Goal: Task Accomplishment & Management: Manage account settings

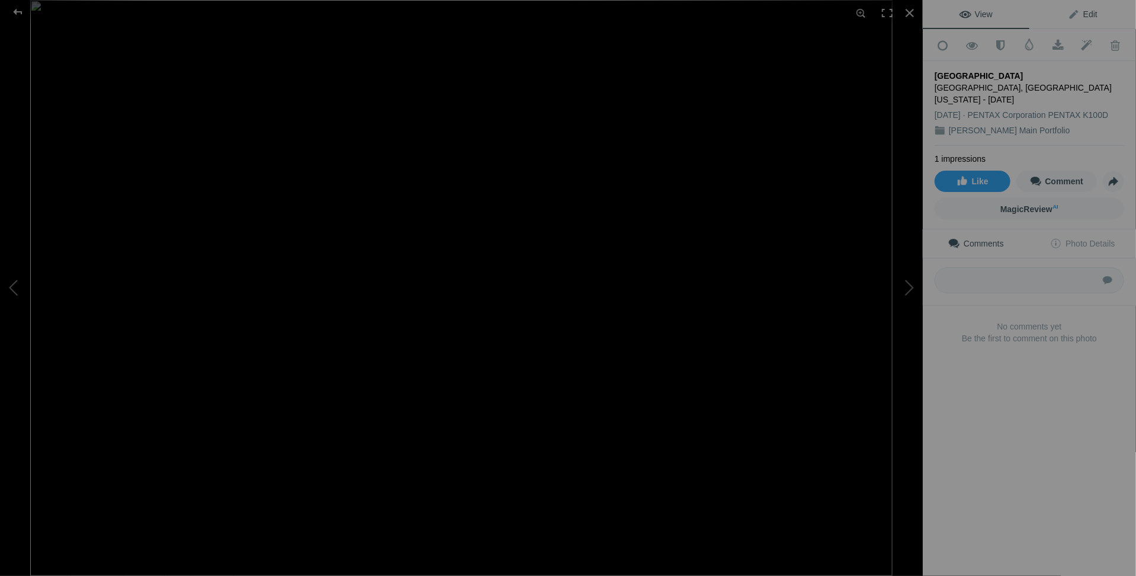
click at [1080, 17] on span "Edit" at bounding box center [1083, 13] width 30 height 9
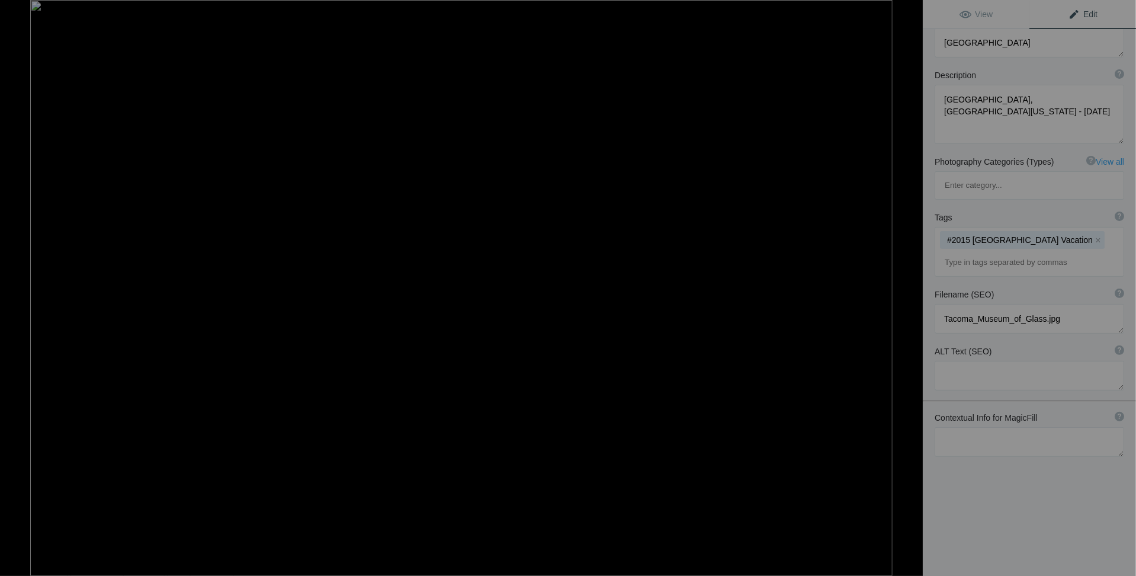
scroll to position [29, 0]
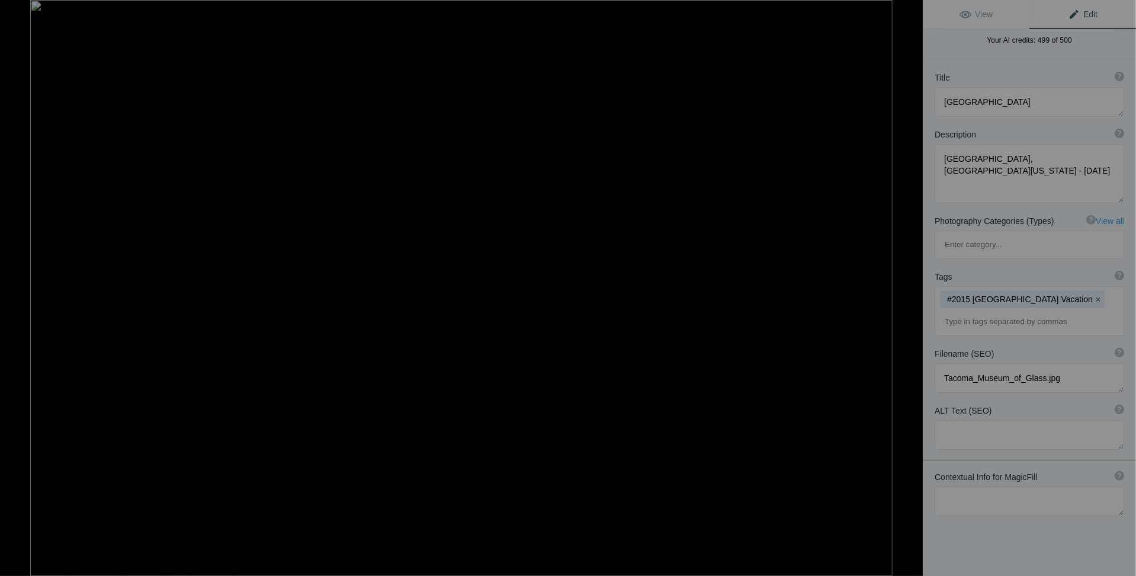
click at [1094, 295] on button "x" at bounding box center [1098, 299] width 8 height 8
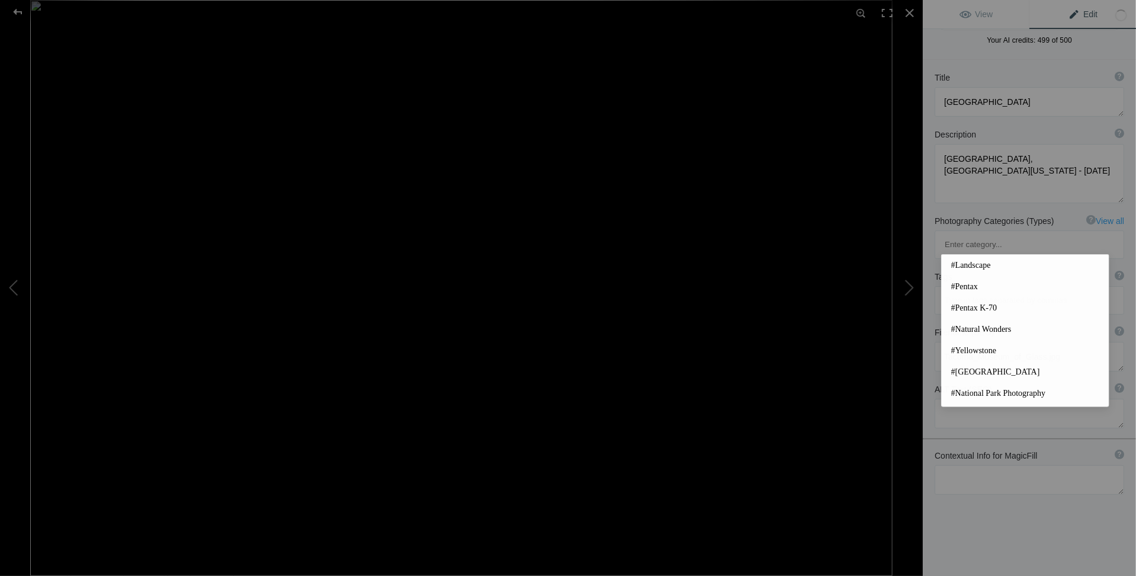
click at [972, 290] on input at bounding box center [1029, 300] width 176 height 21
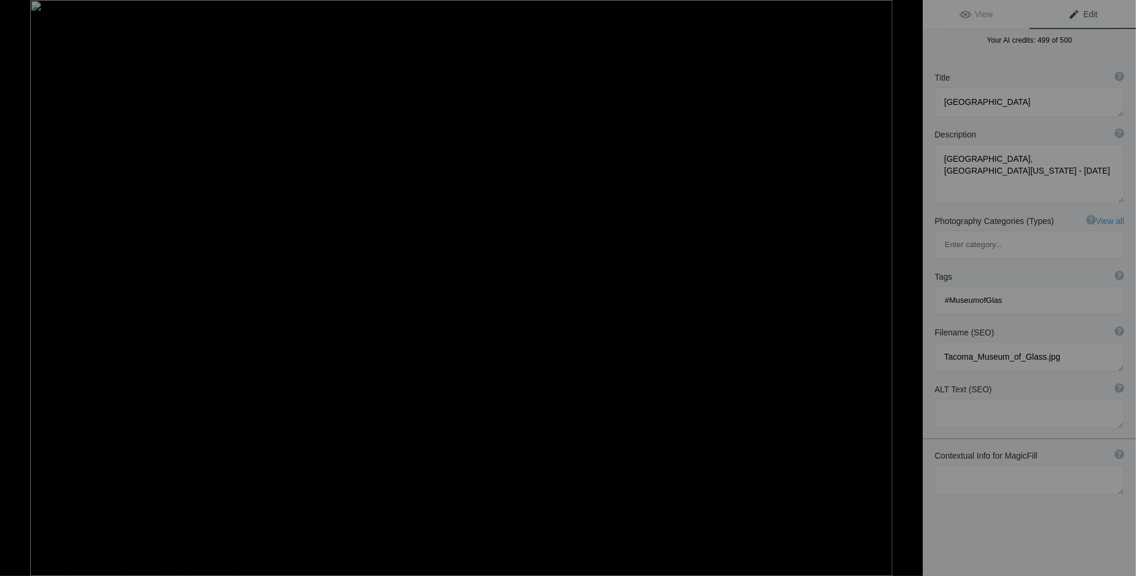
type input "#MuseumofGlass"
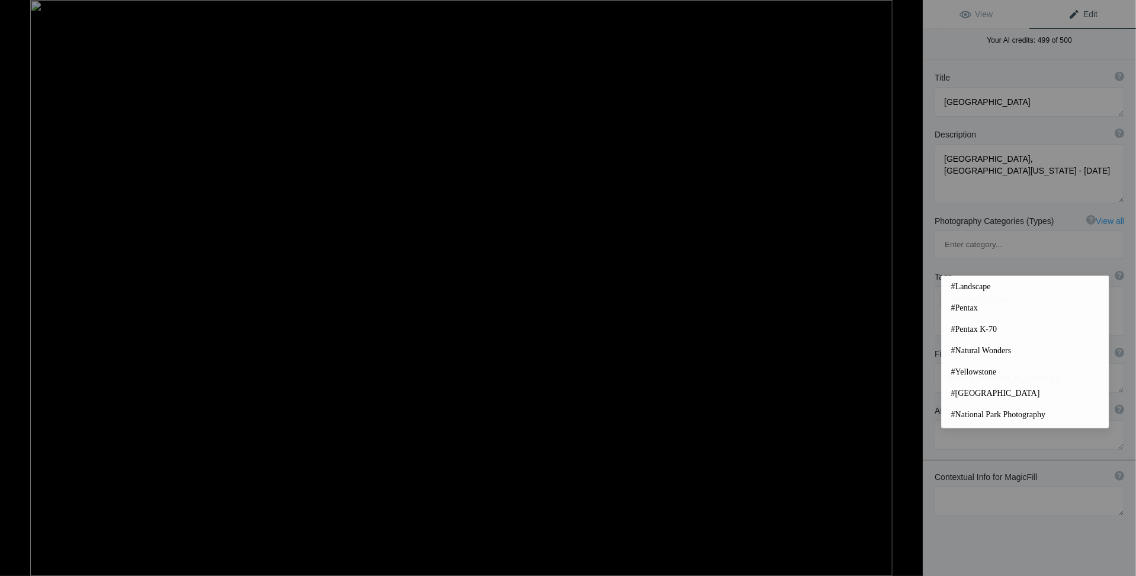
type input "T"
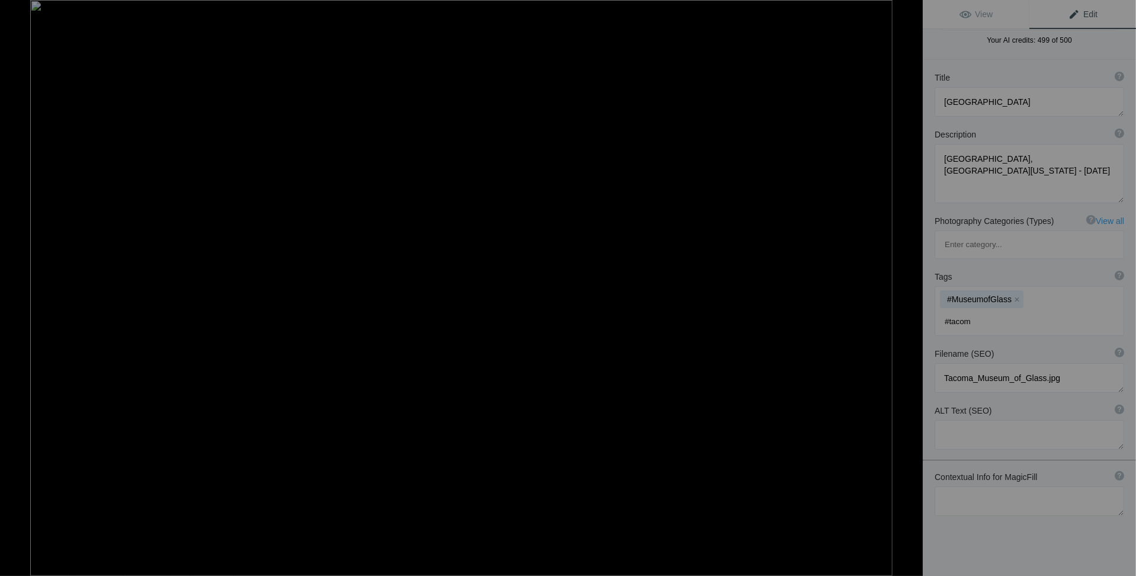
type input "#tacoma"
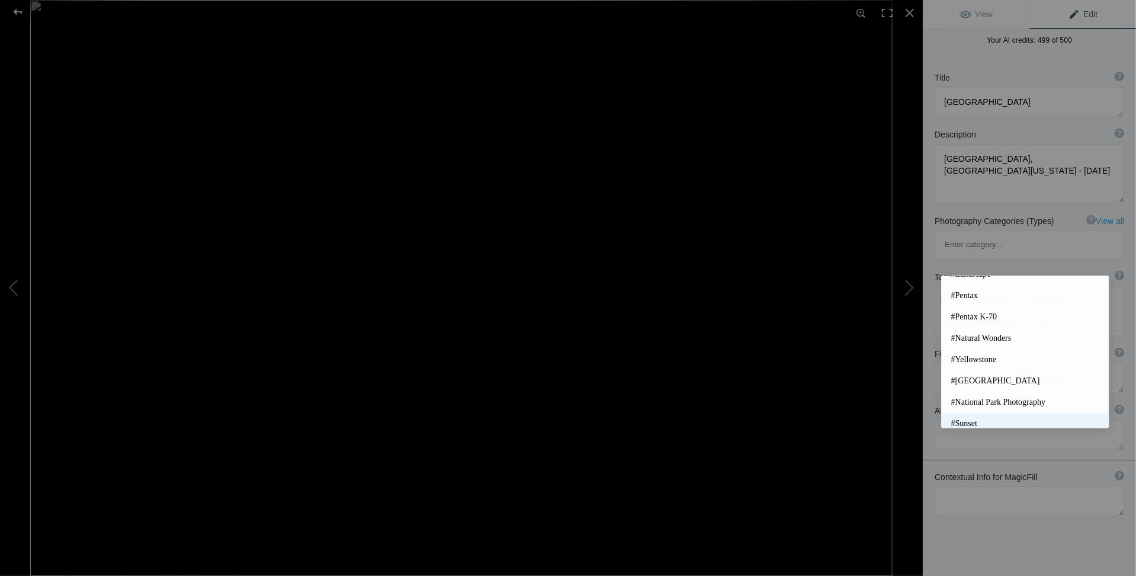
scroll to position [0, 0]
click at [958, 311] on input at bounding box center [1029, 321] width 176 height 21
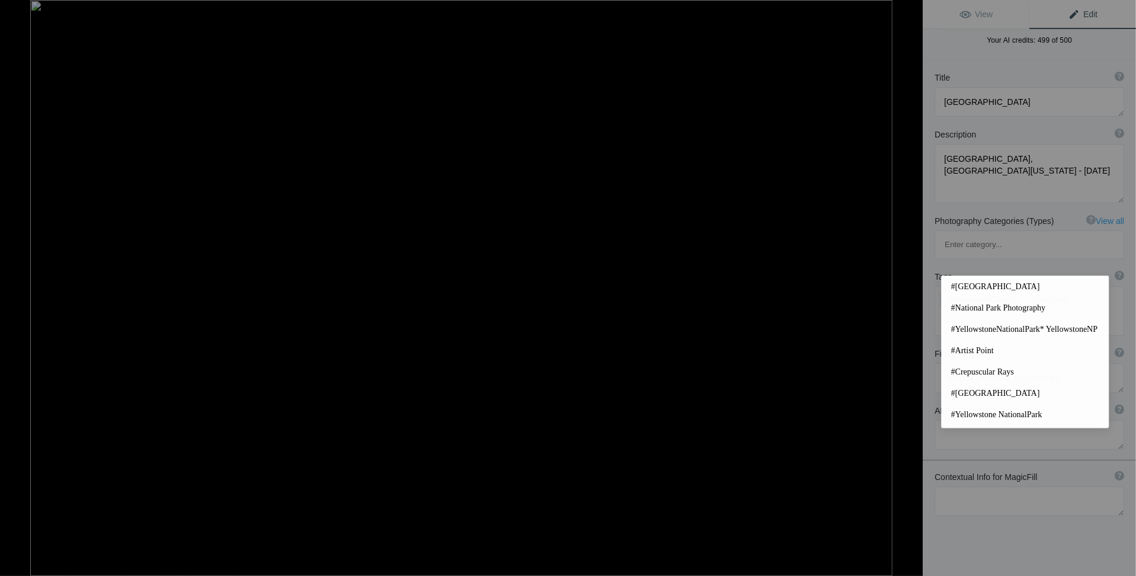
type input "#art"
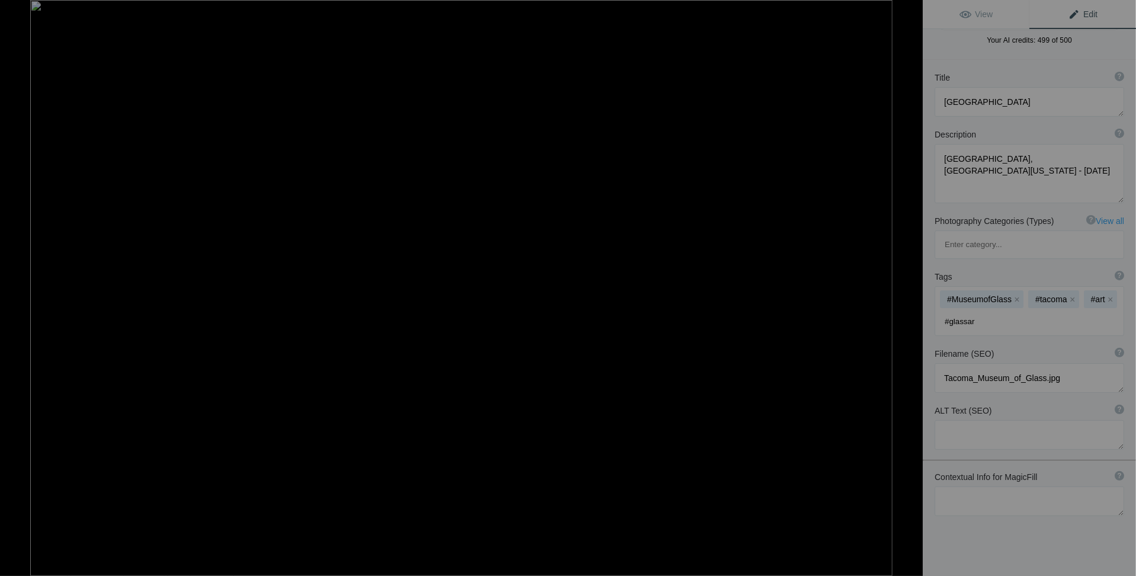
type input "#glassart"
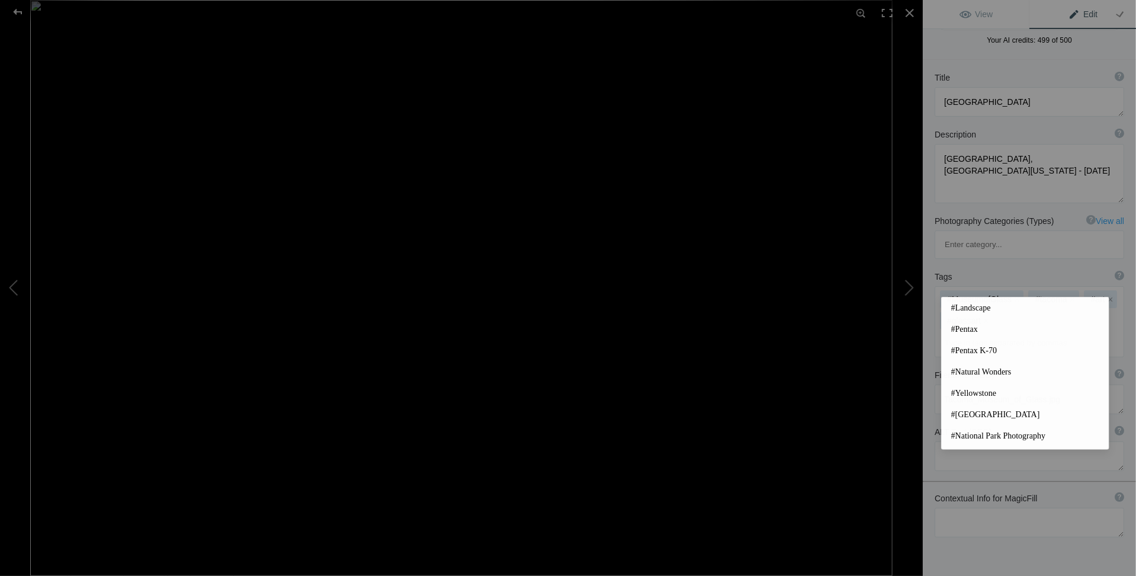
click at [1019, 60] on div "Title ? Photo title is one of the highest used Search Engine ranking criteria a…" at bounding box center [1029, 349] width 213 height 578
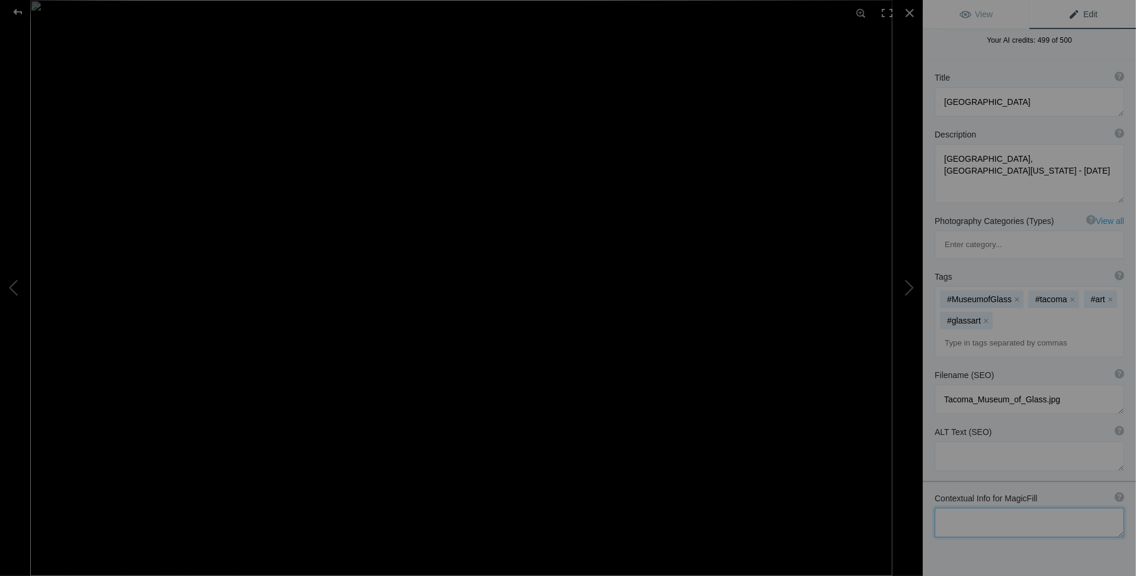
click at [1001, 508] on textarea at bounding box center [1030, 523] width 190 height 30
type textarea "Tacoma Museum of Glass"
click at [1007, 512] on div "Title ? Photo title is one of the highest used Search Engine ranking criteria a…" at bounding box center [1029, 354] width 213 height 588
click at [949, 441] on textarea at bounding box center [1030, 456] width 190 height 30
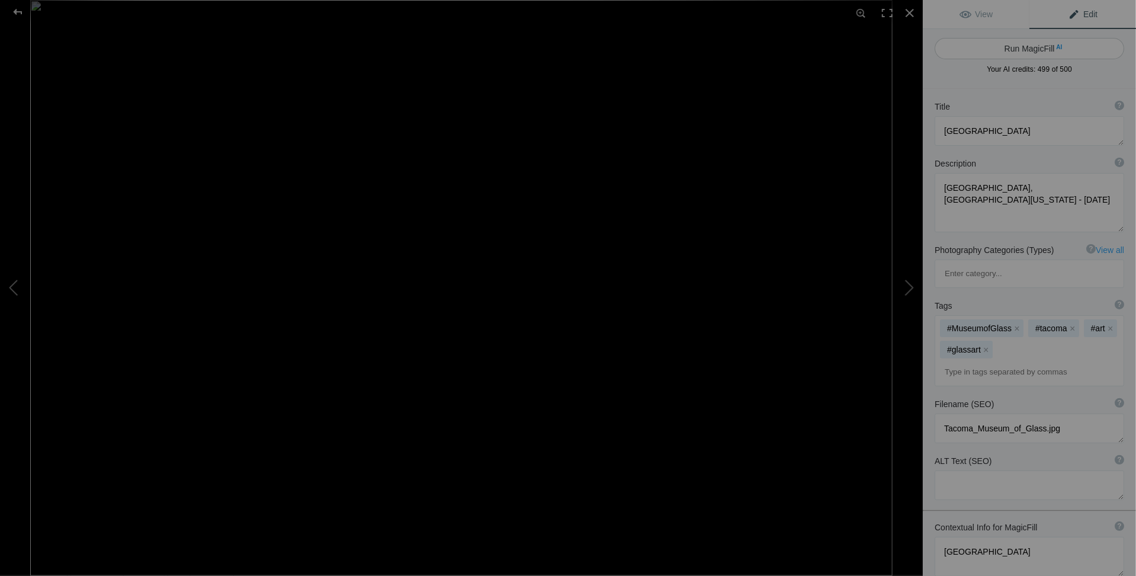
click at [1028, 48] on button "Run MagicFill AI" at bounding box center [1030, 48] width 190 height 21
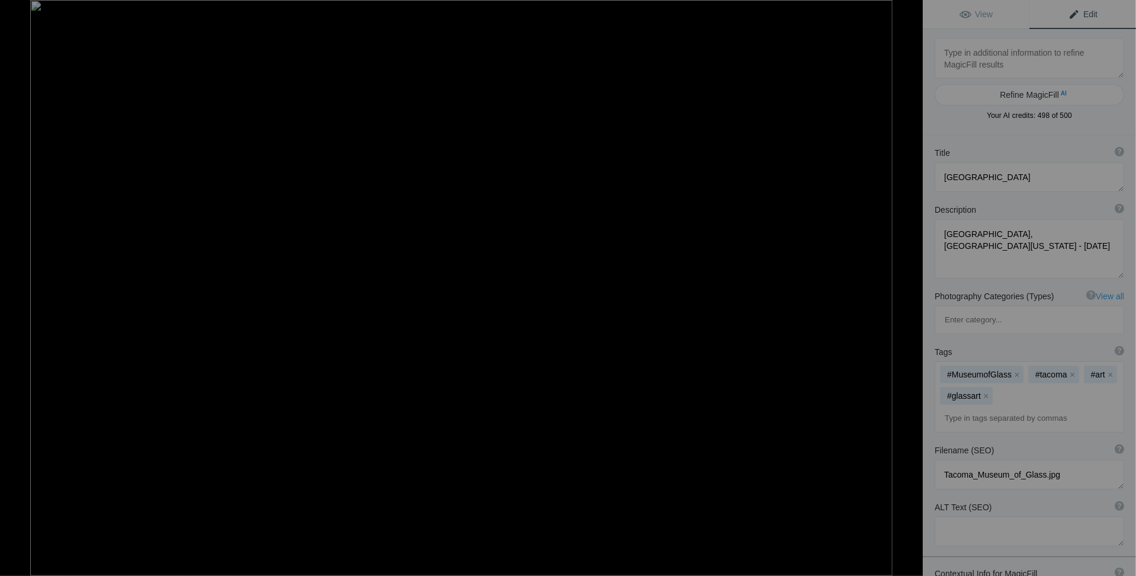
type textarea "Stunning Glass Art Installations at Tacoma Museum of Glass"
type textarea "Discover the captivating beauty of glass art at the Tacoma Museum of Glass in T…"
type textarea "tacoma-museum-of-glass-art-installation.jpg"
type textarea "A vibrant display of glass sculptures in various colors and shapes at the Tacom…"
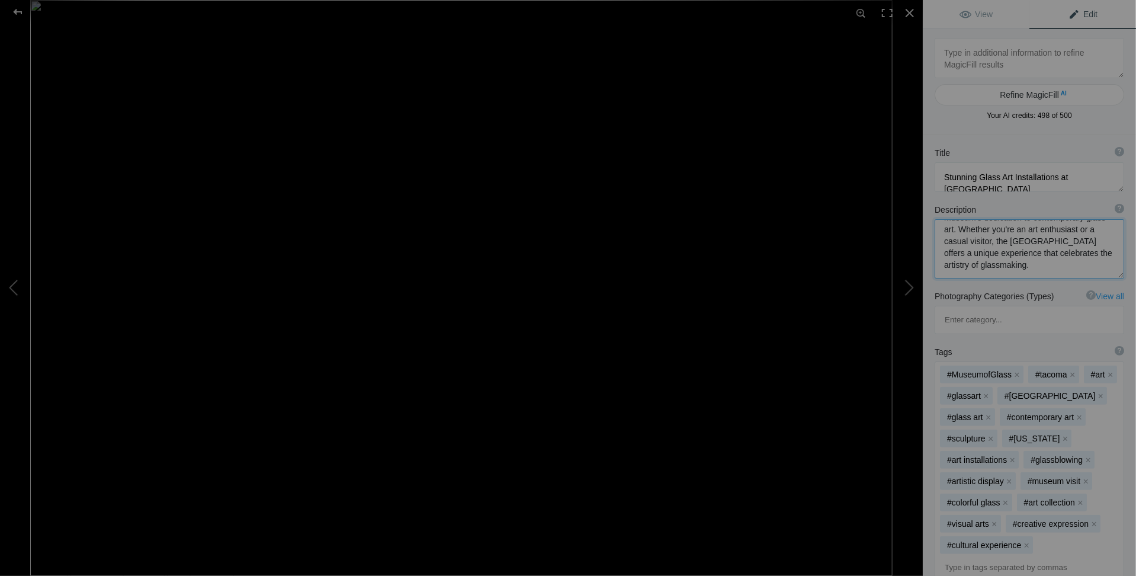
click at [948, 227] on textarea at bounding box center [1030, 248] width 190 height 59
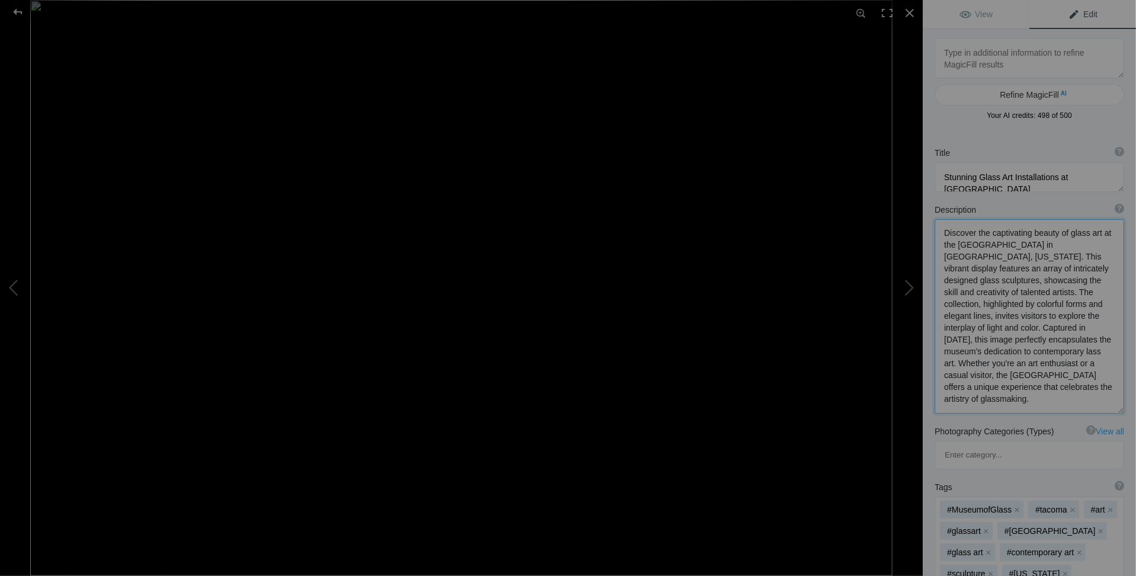
scroll to position [1, 0]
type textarea "Discover the captivating beauty of glass art at the Tacoma Museum of Glass in T…"
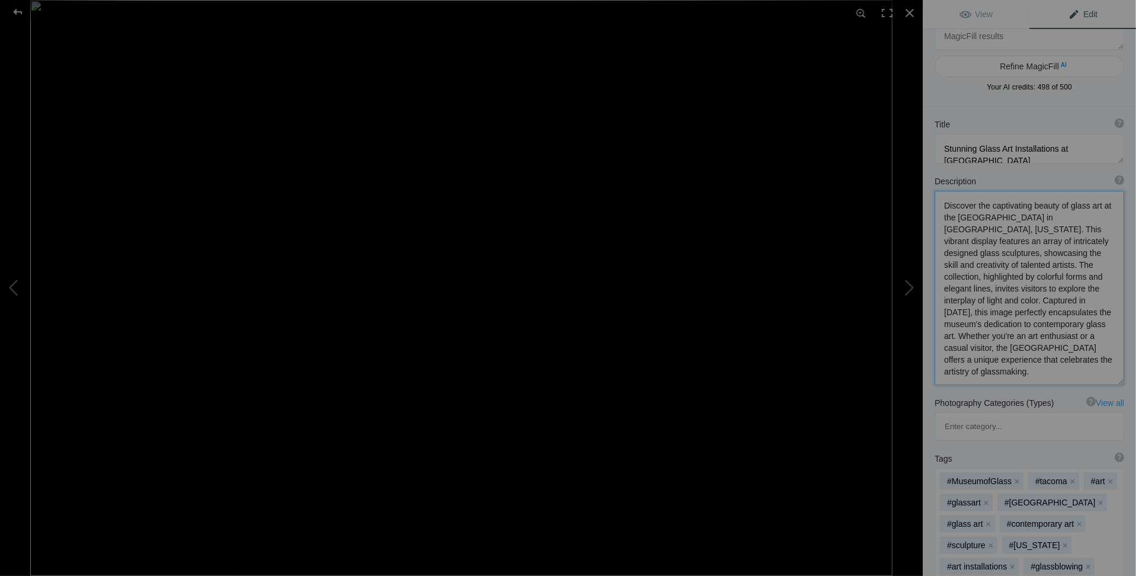
scroll to position [0, 0]
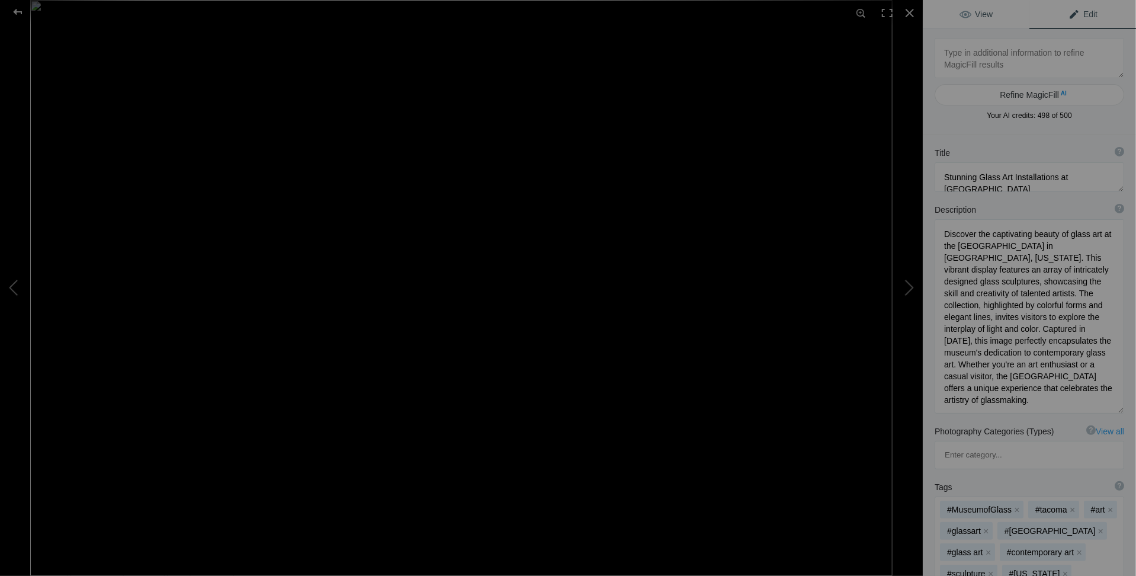
click at [984, 18] on span "View" at bounding box center [975, 13] width 33 height 9
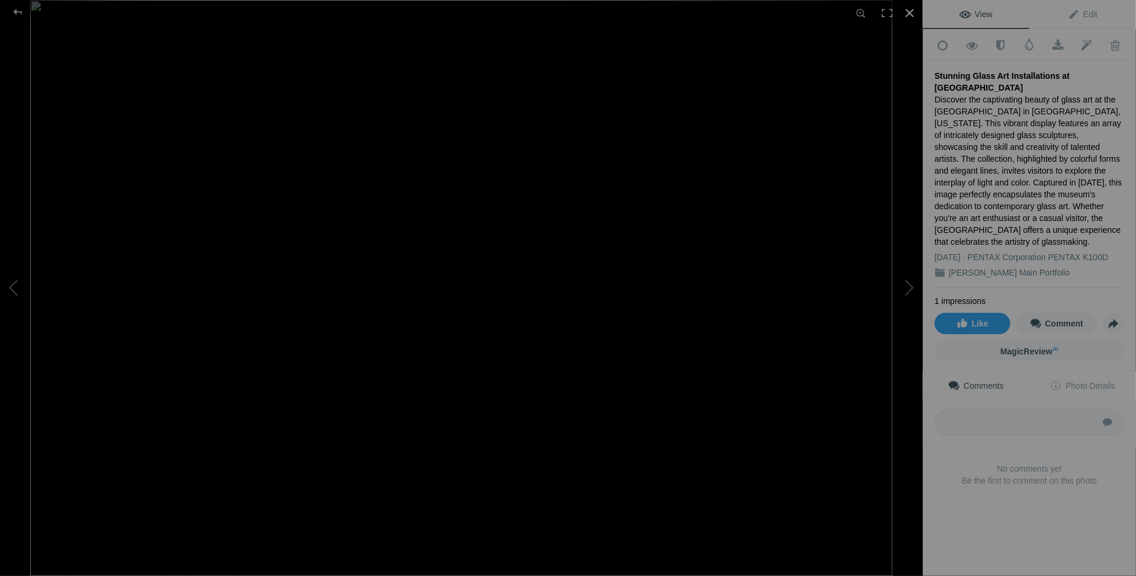
click at [910, 12] on div at bounding box center [910, 13] width 26 height 26
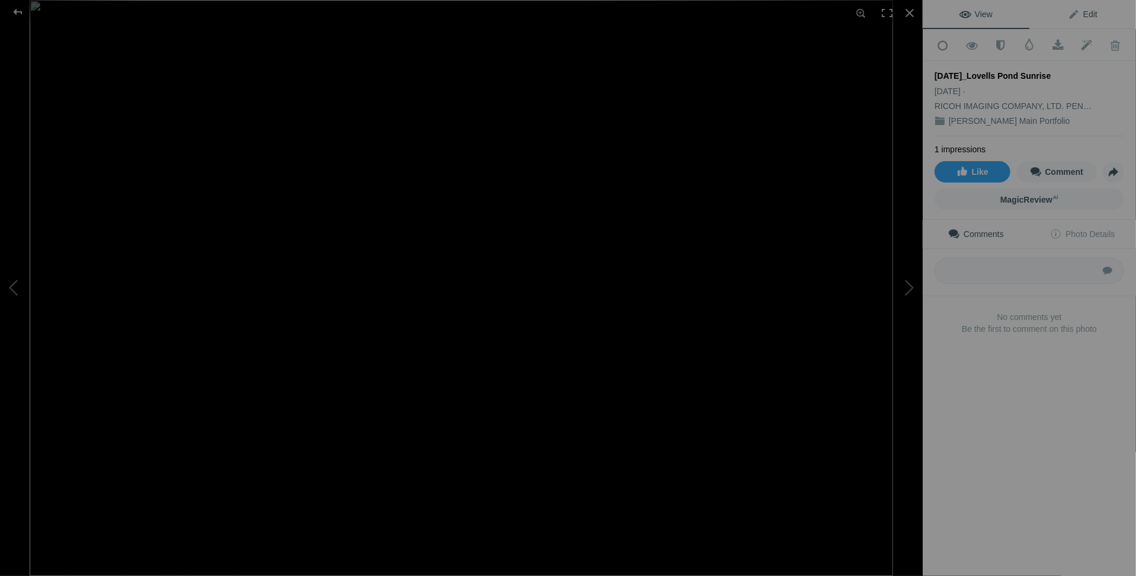
click at [1086, 14] on span "Edit" at bounding box center [1083, 13] width 30 height 9
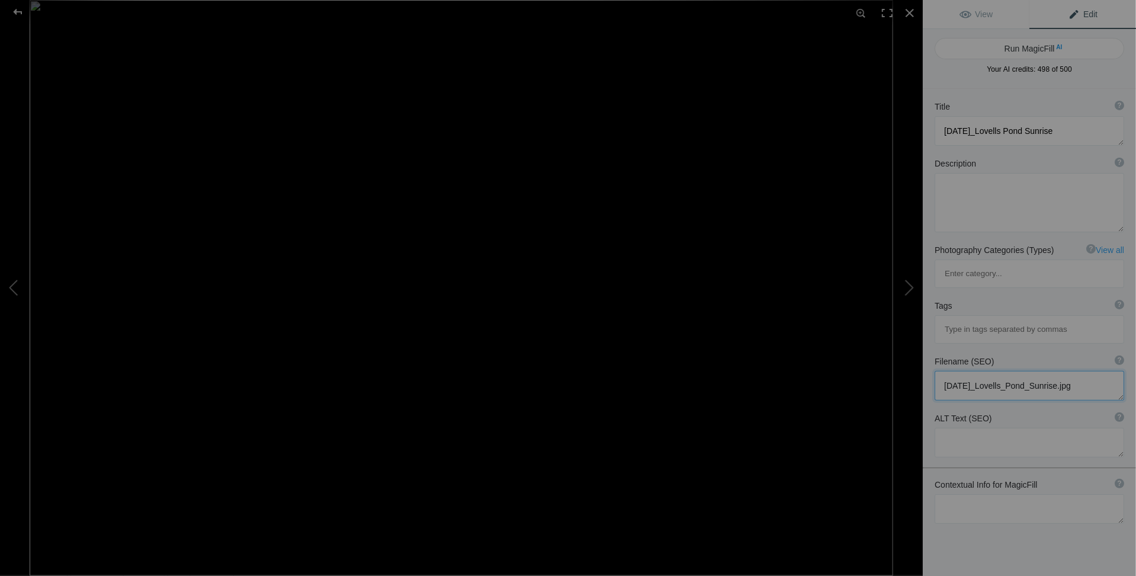
drag, startPoint x: 994, startPoint y: 329, endPoint x: 939, endPoint y: 330, distance: 55.1
click at [939, 371] on textarea at bounding box center [1030, 386] width 190 height 30
type textarea "Lovells_Pond_Sunrise.jpg"
click at [963, 185] on textarea at bounding box center [1030, 202] width 190 height 59
click at [966, 494] on textarea at bounding box center [1030, 509] width 190 height 30
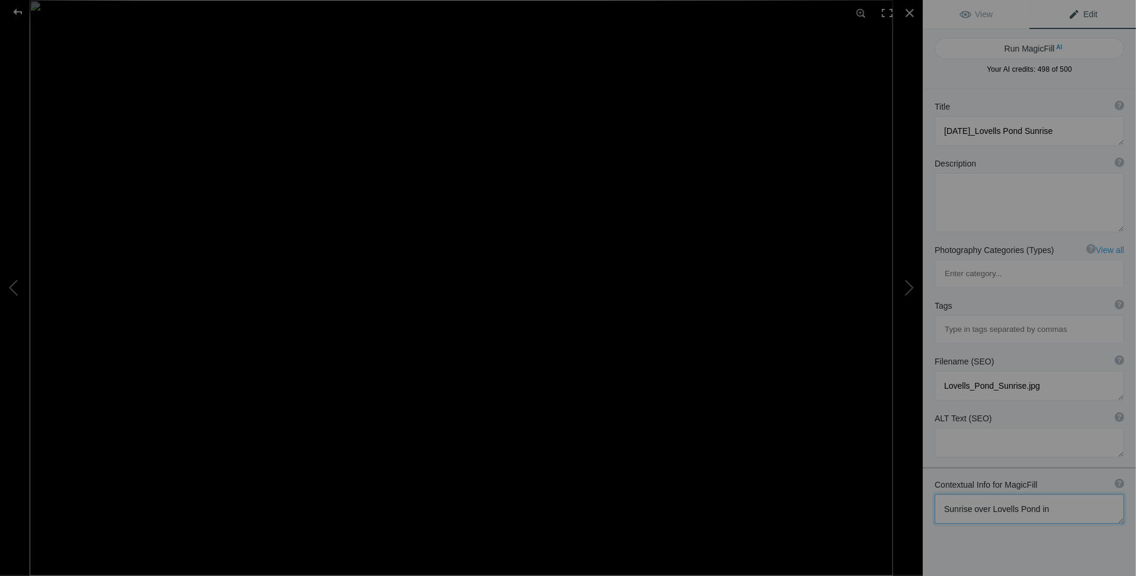
click at [1051, 494] on textarea at bounding box center [1030, 509] width 190 height 30
paste textarea "Cotuit, MA"
type textarea "Sunrise over Lovells Pond in Cotuit, MA figting through the haze from Candian w…"
click at [1042, 52] on button "Run MagicFill AI" at bounding box center [1030, 48] width 190 height 21
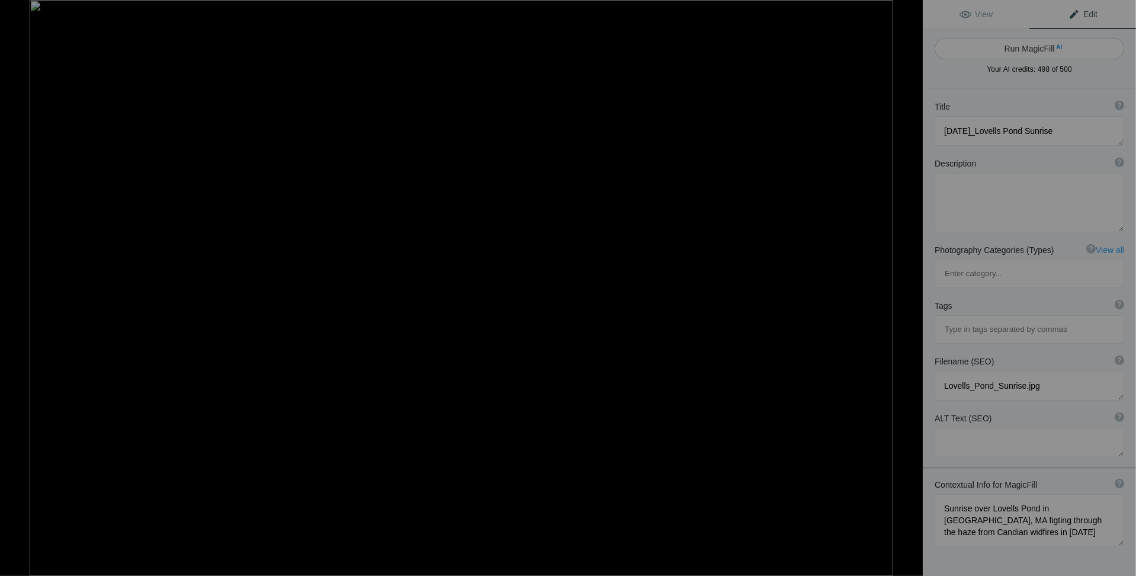
type textarea "Sunrise Over Lovells Pond in Cotuit, MA - June 2023"
type textarea "Experience the serene beauty of a sunrise over Lovells Pond in Cotuit, MA, capt…"
type textarea "sunrise-lovells-pond-cotuit-ma-june-2023.jpg"
type textarea "A serene sunrise over Lovells Pond in Cotuit, MA, with hazy skies and mist risi…"
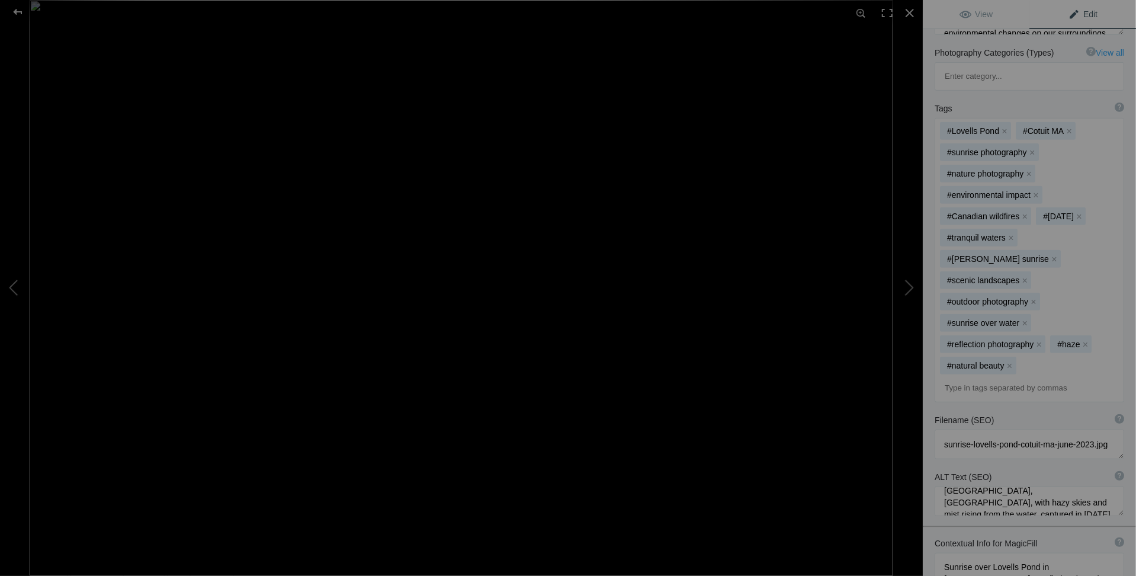
scroll to position [0, 0]
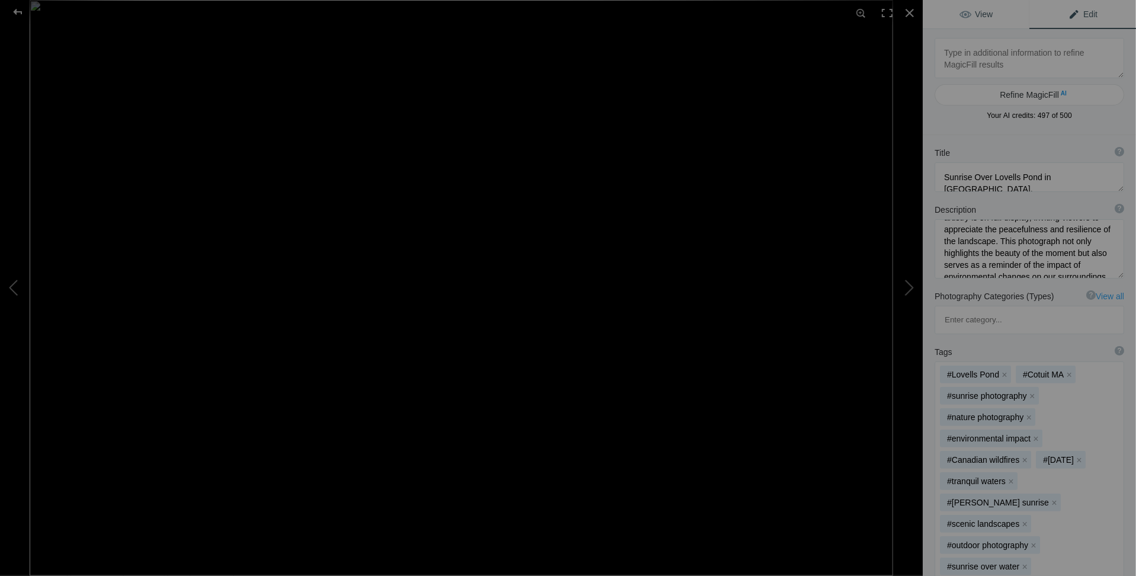
click at [976, 10] on span "View" at bounding box center [975, 13] width 33 height 9
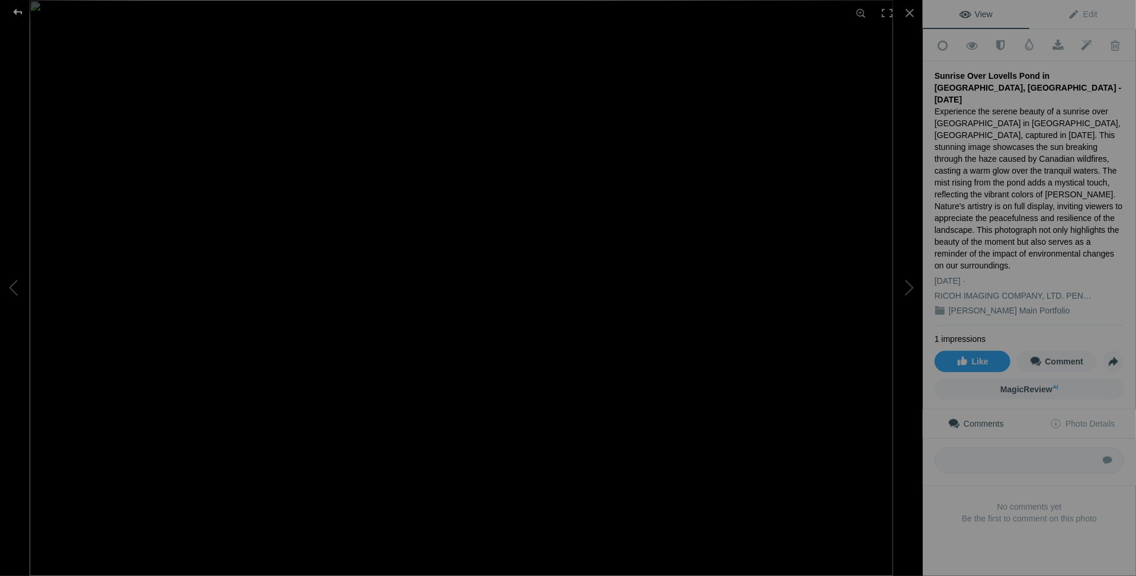
click at [22, 11] on div at bounding box center [17, 12] width 43 height 24
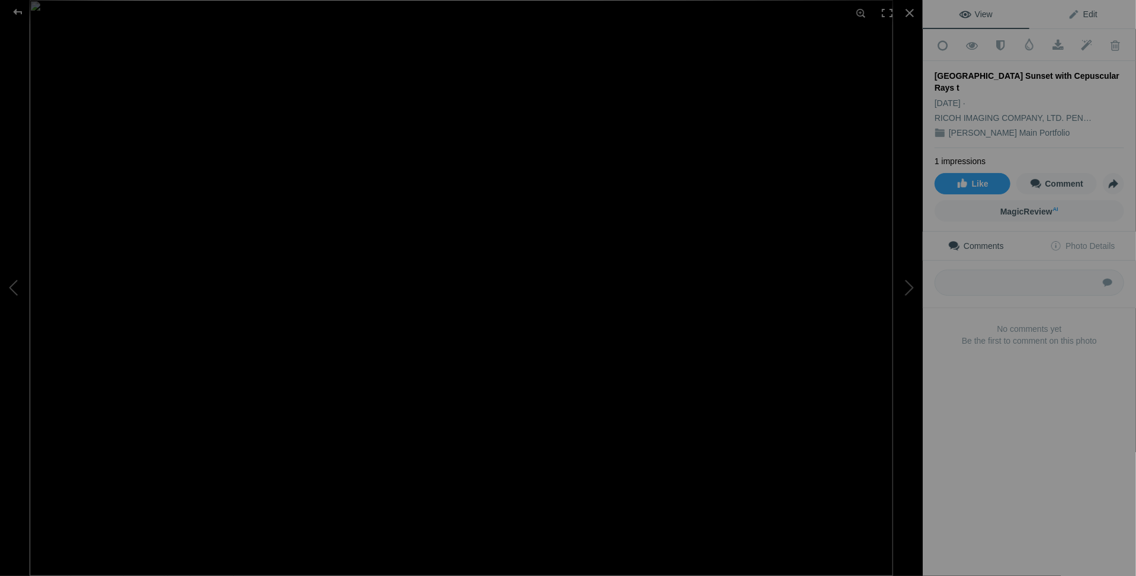
click at [1086, 9] on span "Edit" at bounding box center [1083, 13] width 30 height 9
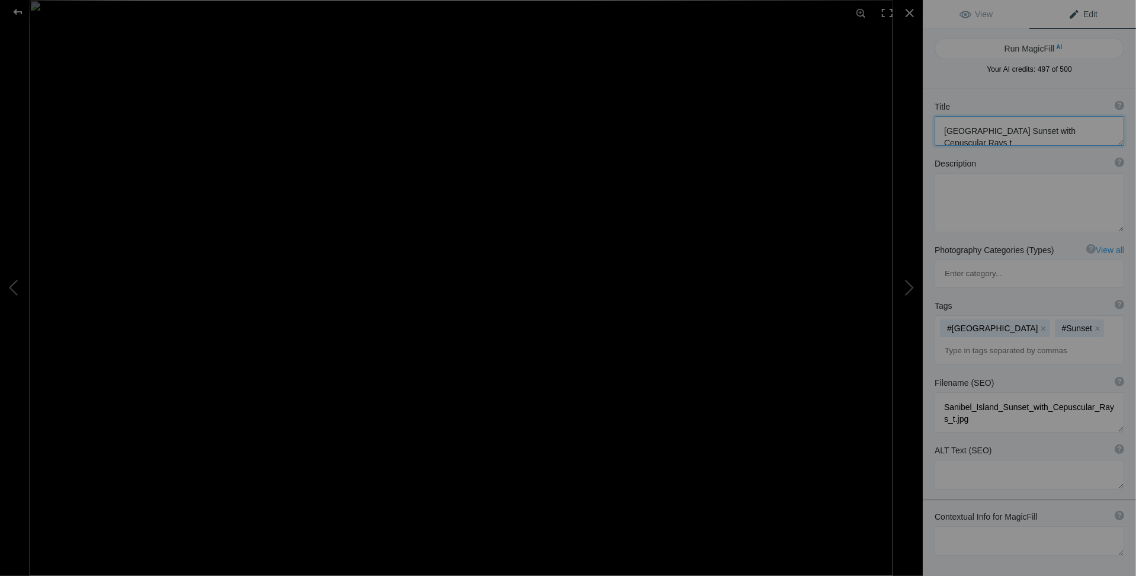
click at [1079, 129] on textarea at bounding box center [1030, 131] width 190 height 30
drag, startPoint x: 945, startPoint y: 127, endPoint x: 1094, endPoint y: 130, distance: 149.9
click at [1094, 130] on textarea at bounding box center [1030, 131] width 190 height 30
click at [1107, 132] on textarea at bounding box center [1030, 131] width 190 height 30
drag, startPoint x: 944, startPoint y: 127, endPoint x: 1105, endPoint y: 127, distance: 160.5
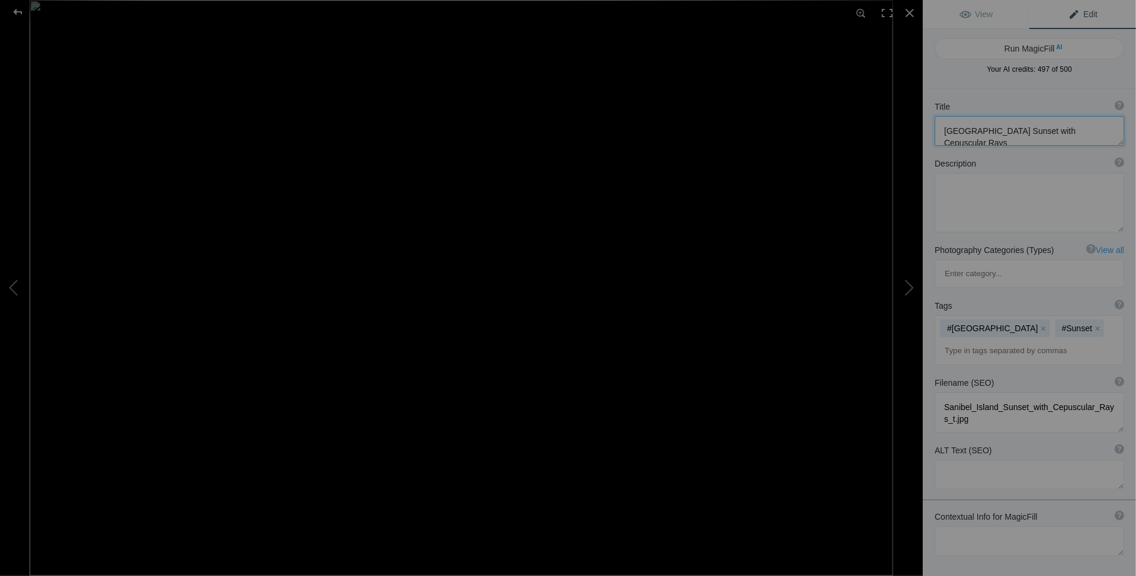
click at [1105, 127] on textarea at bounding box center [1030, 131] width 190 height 30
type textarea "Sanibel Island Sunset with Cepuscular Rays"
click at [962, 392] on textarea at bounding box center [1030, 412] width 190 height 40
type textarea "Sanibel_Island_Sunset_with_Cepuscular_Rays.jpg"
click at [954, 526] on textarea at bounding box center [1030, 541] width 190 height 30
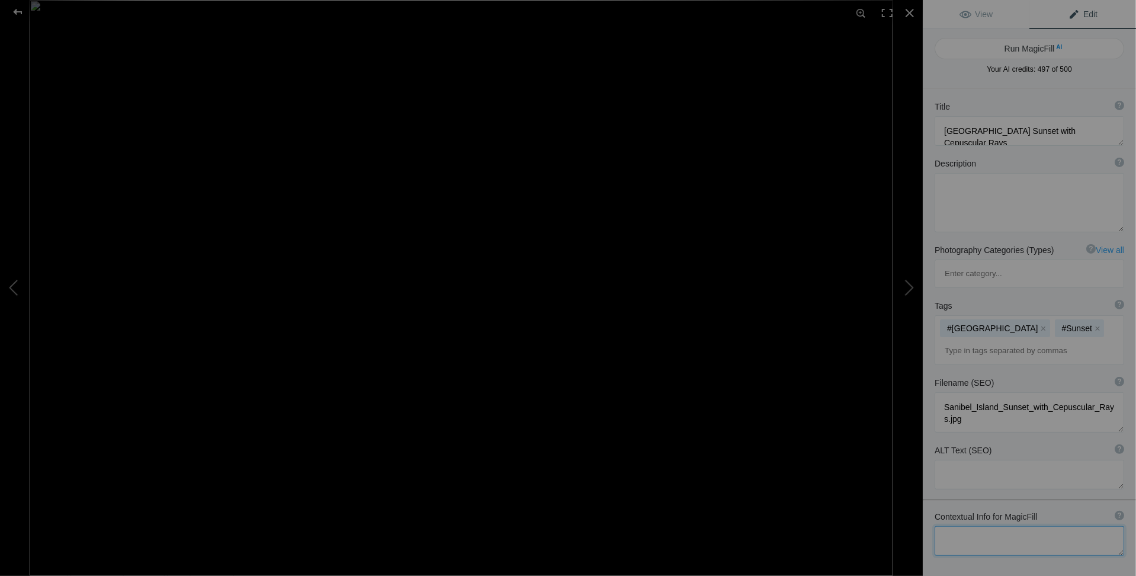
paste textarea "Sanibel Island Sunset with Cepuscular Rays"
type textarea "Sanibel Island Sunset with Cepuscular Rays"
click at [1020, 50] on button "Run MagicFill AI" at bounding box center [1030, 48] width 190 height 21
type textarea "Breathtaking Sanibel Island Sunset with Stunning Crepuscular Rays"
type textarea "Experience the mesmerizing beauty of a Sanibel Island sunset, where the sun dip…"
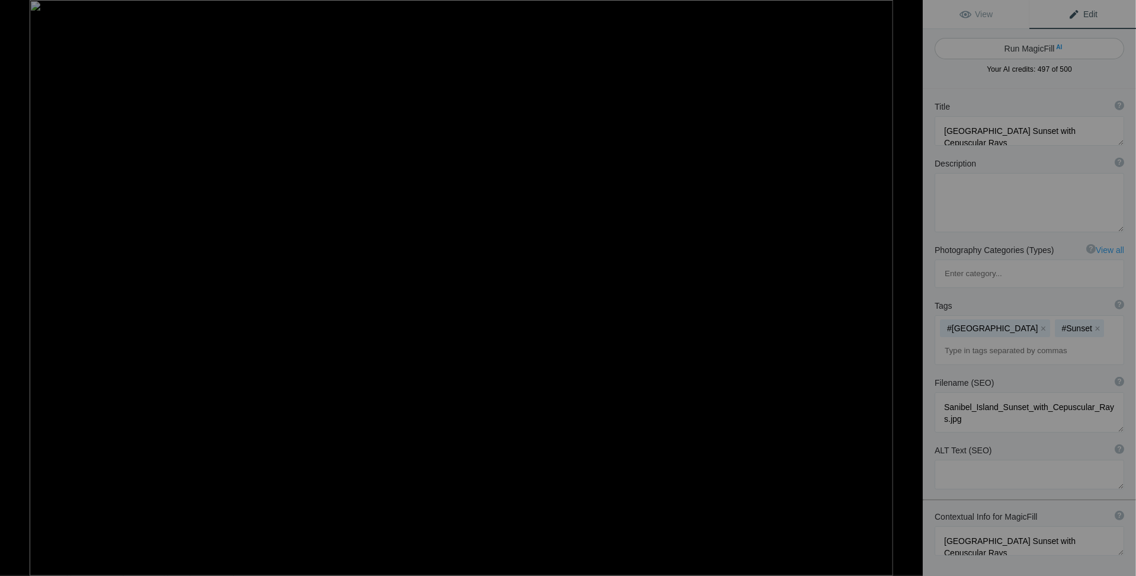
type textarea "sanibel-island-sunset-crepuscular-rays.jpg"
type textarea "A stunning sunset over Sanibel Island, showcasing vibrant orange and gold hues …"
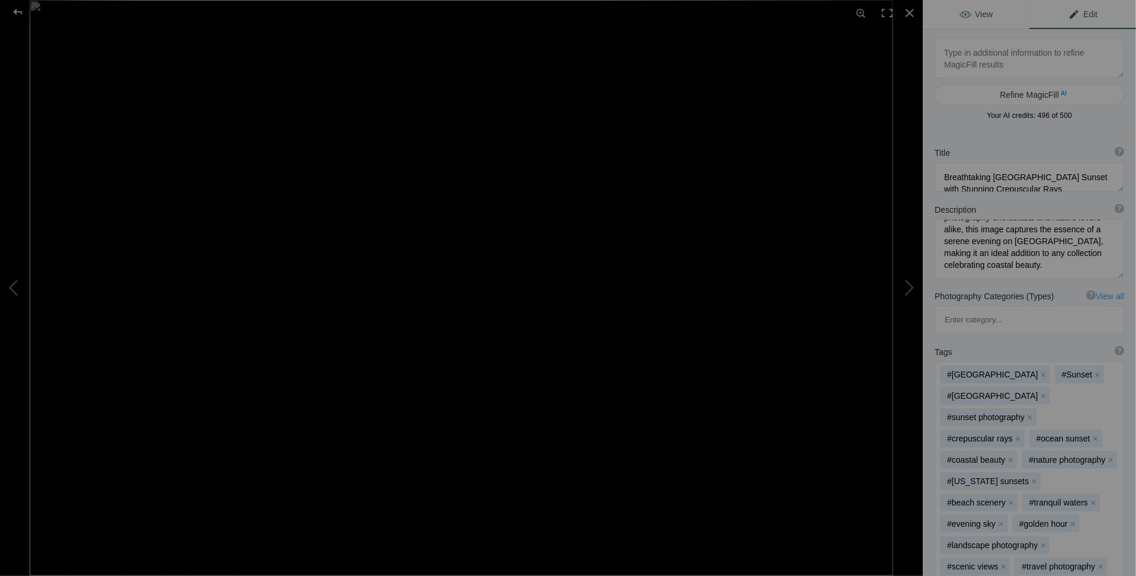
click at [978, 18] on span "View" at bounding box center [975, 13] width 33 height 9
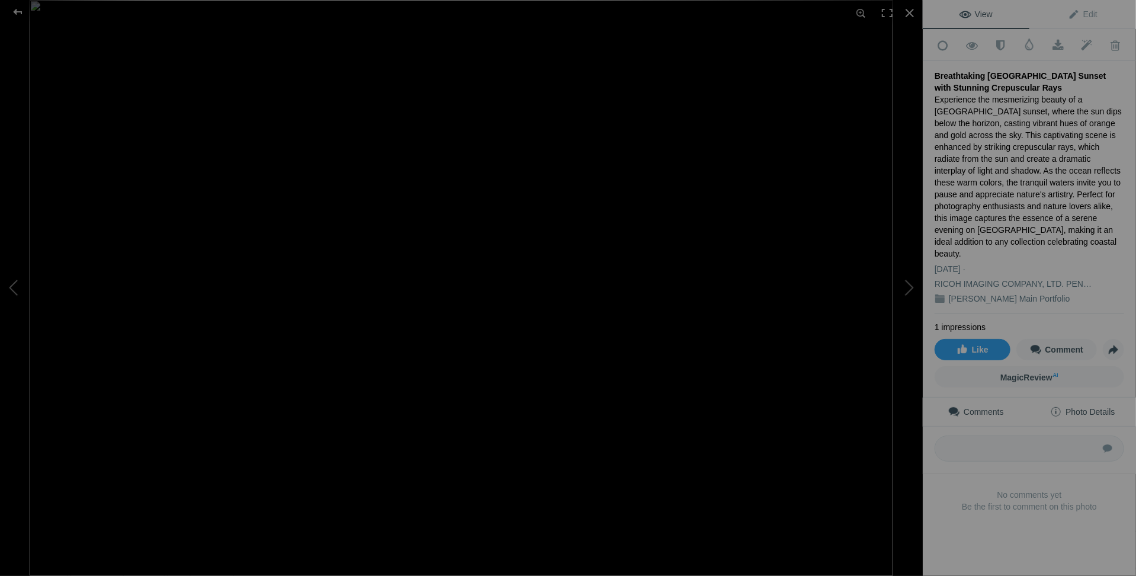
click at [1079, 407] on span "Photo Details" at bounding box center [1082, 411] width 65 height 9
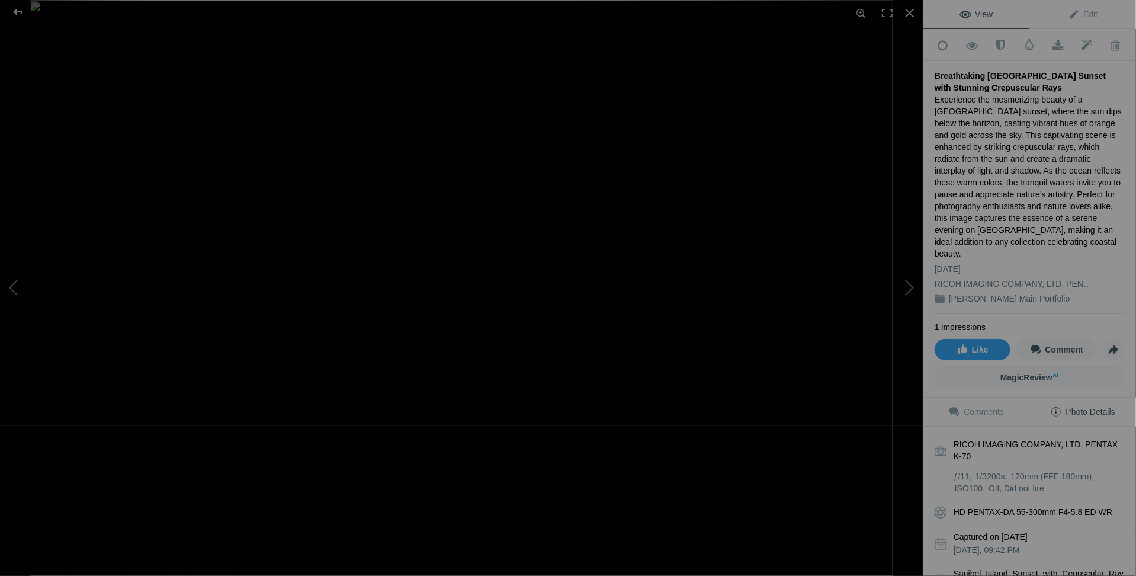
click at [1070, 407] on span "Photo Details" at bounding box center [1082, 411] width 65 height 9
click at [977, 407] on span "Comments" at bounding box center [976, 411] width 56 height 9
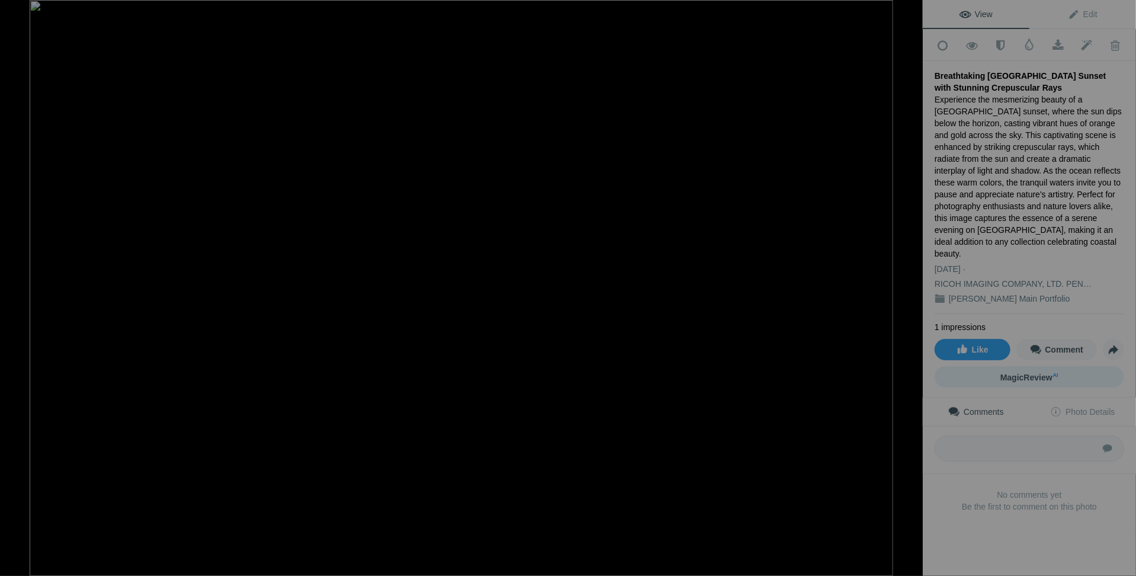
click at [1020, 373] on span "MagicReview AI" at bounding box center [1029, 377] width 58 height 9
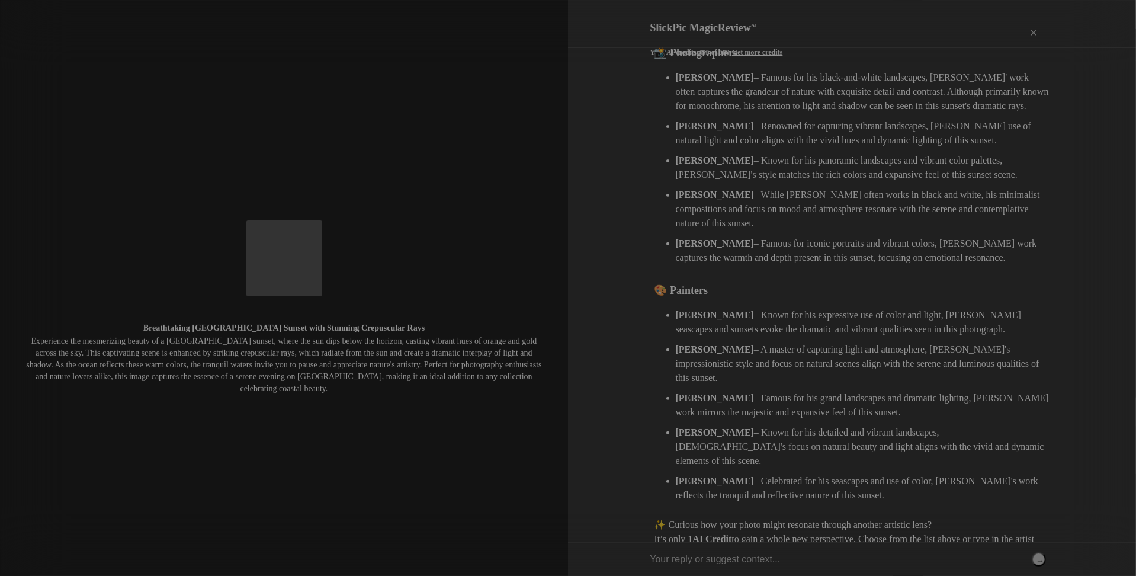
scroll to position [296, 0]
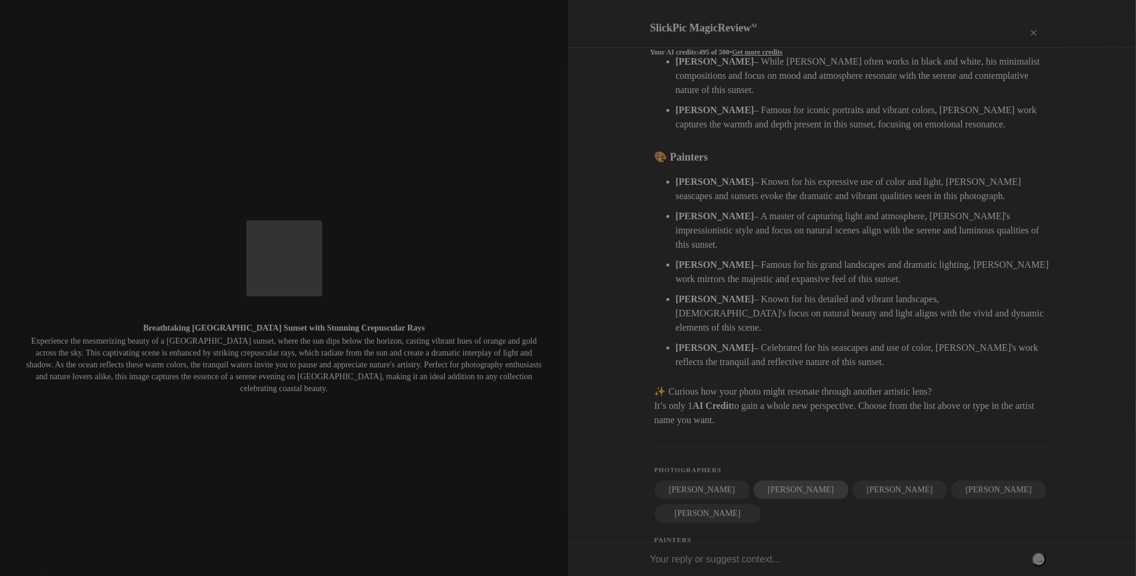
click at [773, 480] on div "Galen Rowell" at bounding box center [800, 489] width 95 height 19
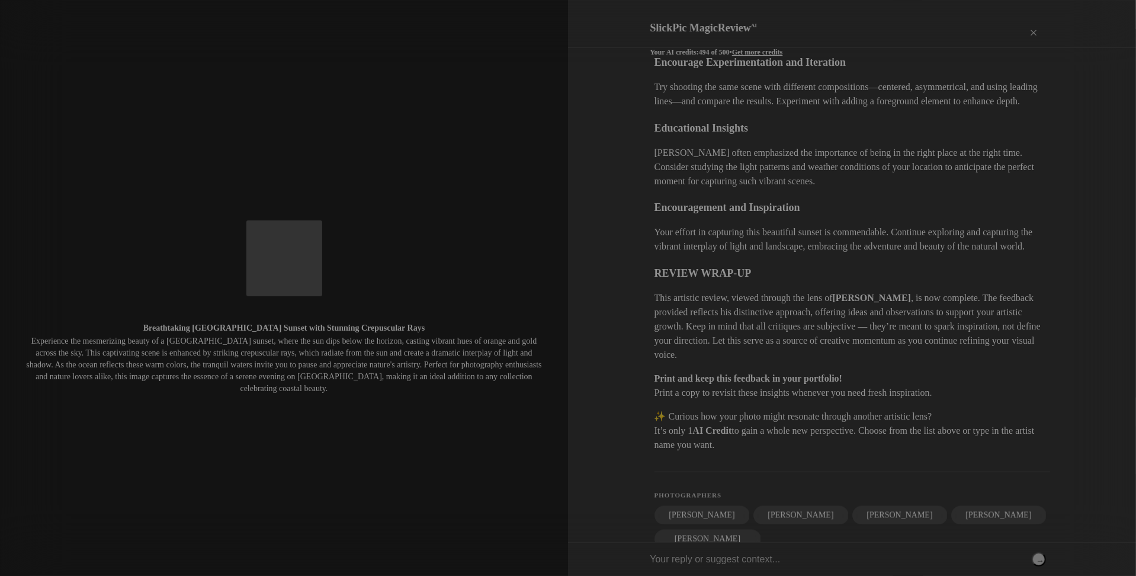
scroll to position [1263, 0]
click at [1012, 23] on div "Print" at bounding box center [1009, 34] width 24 height 36
drag, startPoint x: 1090, startPoint y: 50, endPoint x: 1073, endPoint y: 50, distance: 17.8
click at [1090, 50] on div "Visual Summary This photograph captures a stunning sunset on Sanibel Island, ch…" at bounding box center [852, 294] width 568 height 495
click at [1032, 24] on div "×" at bounding box center [1034, 34] width 36 height 24
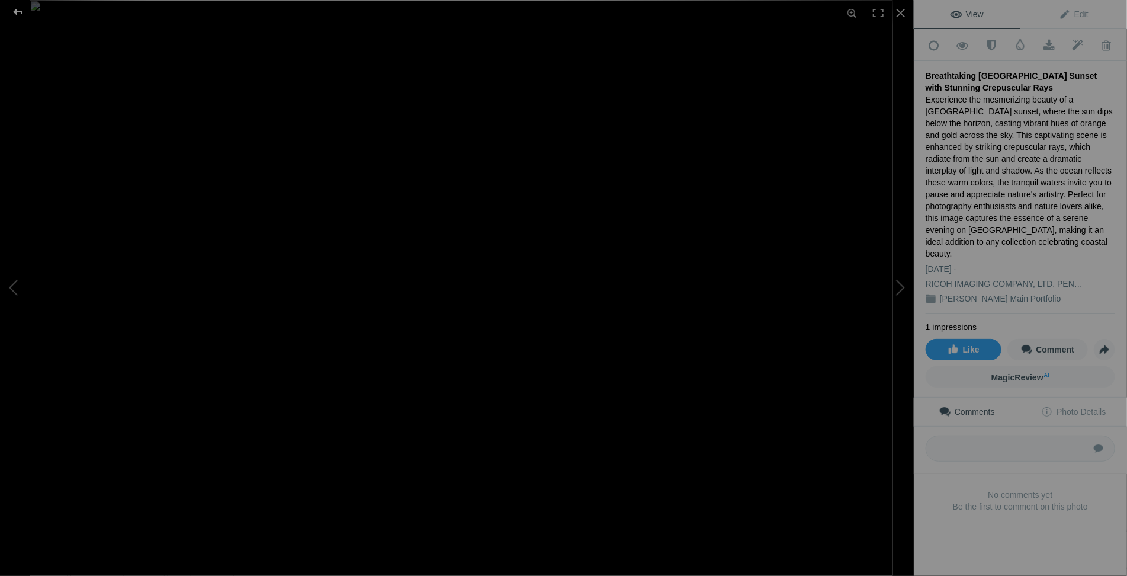
click at [9, 10] on div at bounding box center [17, 12] width 43 height 24
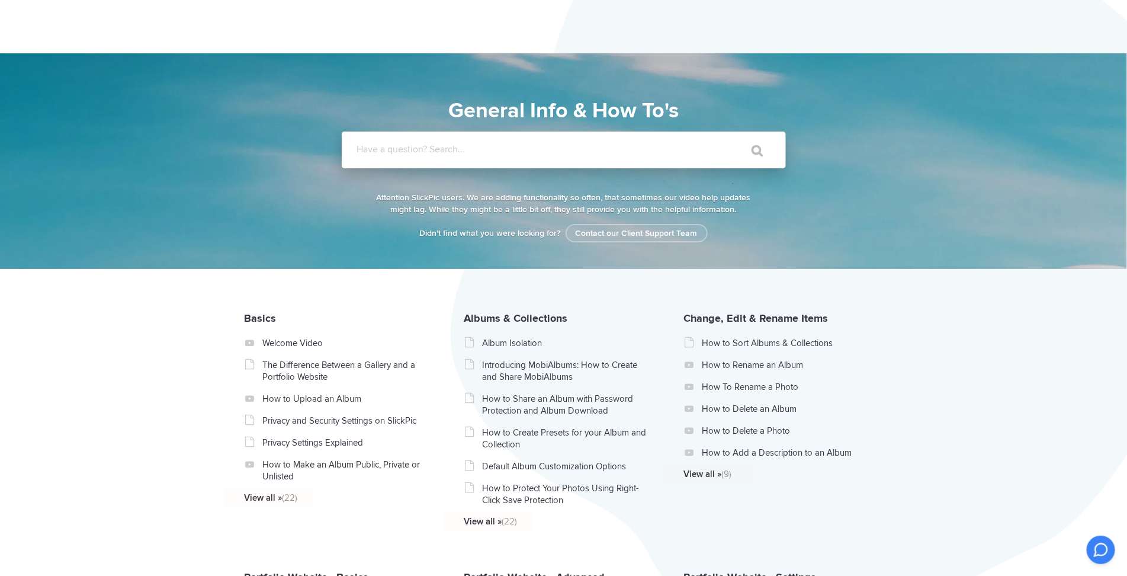
click at [408, 142] on input "Have a question? Search..." at bounding box center [540, 149] width 396 height 37
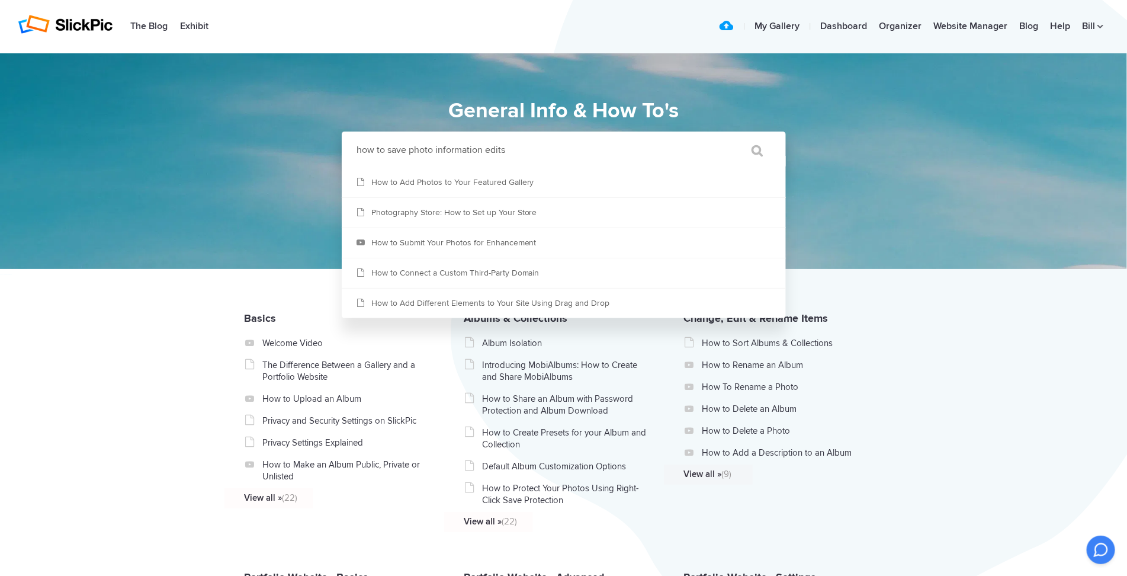
type input "how to save photo information edits"
click at [727, 136] on input "" at bounding box center [752, 150] width 50 height 28
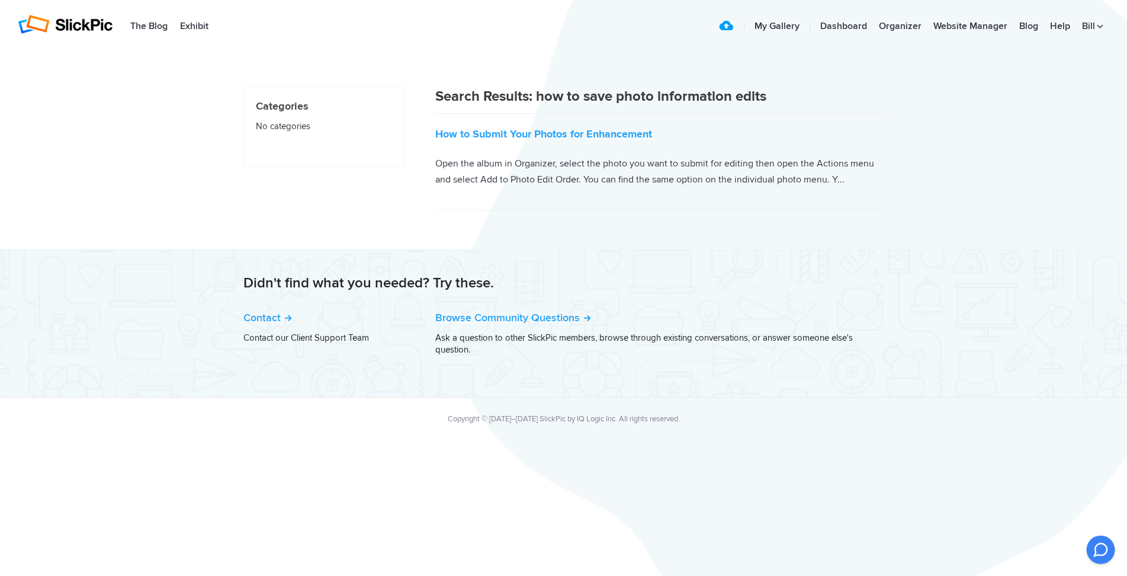
click at [777, 175] on p "Open the album in Organizer, select the photo you want to submit for editing th…" at bounding box center [660, 171] width 448 height 31
click at [503, 138] on link "How to Submit Your Photos for Enhancement" at bounding box center [544, 133] width 217 height 13
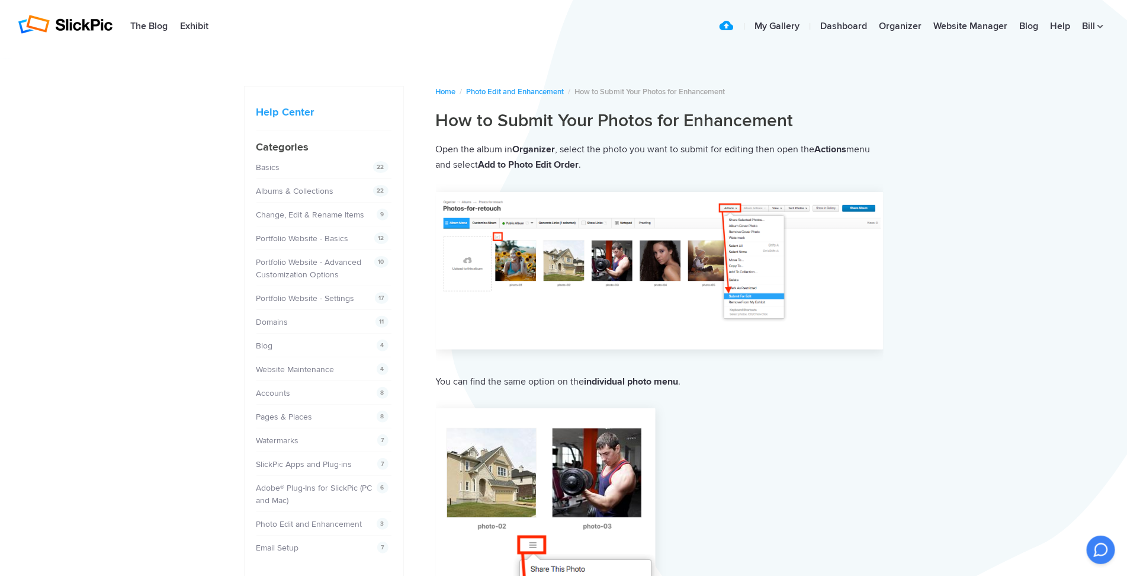
click at [446, 86] on div "Home / Photo Edit and Enhancement / How to Submit Your Photos for Enhancement" at bounding box center [660, 92] width 448 height 12
click at [278, 180] on li "22 Albums & Collections" at bounding box center [323, 191] width 135 height 24
click at [278, 190] on link "Albums & Collections" at bounding box center [297, 191] width 78 height 10
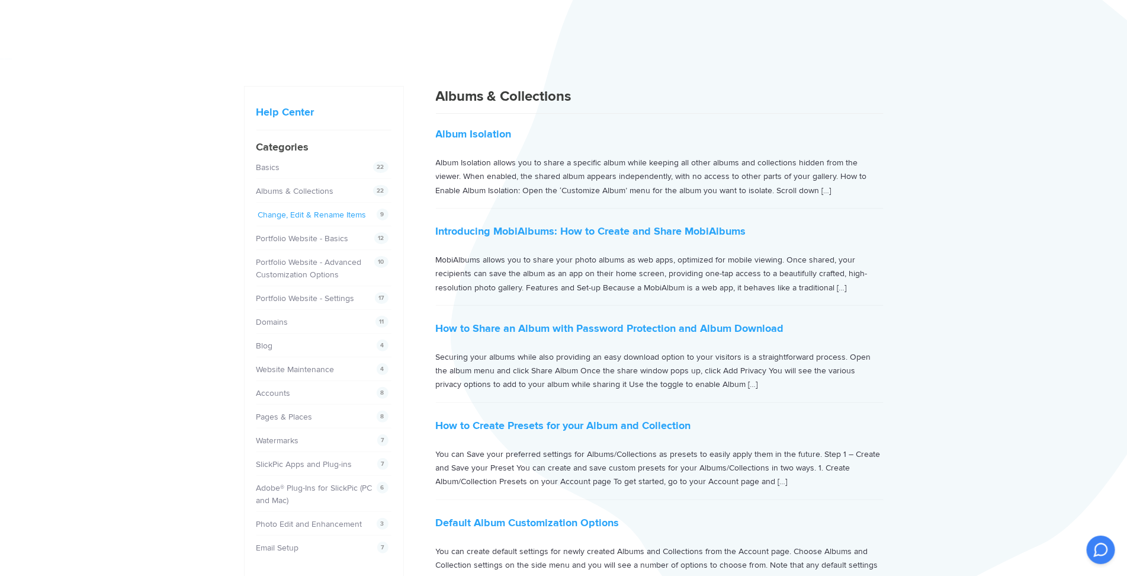
click at [293, 212] on link "Change, Edit & Rename Items" at bounding box center [312, 215] width 108 height 10
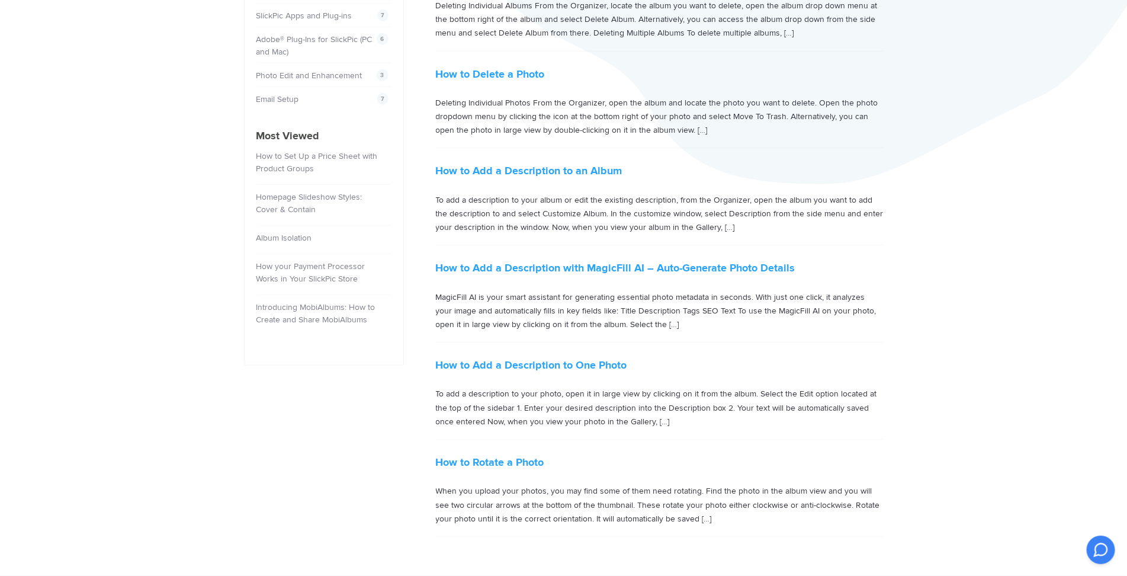
scroll to position [474, 0]
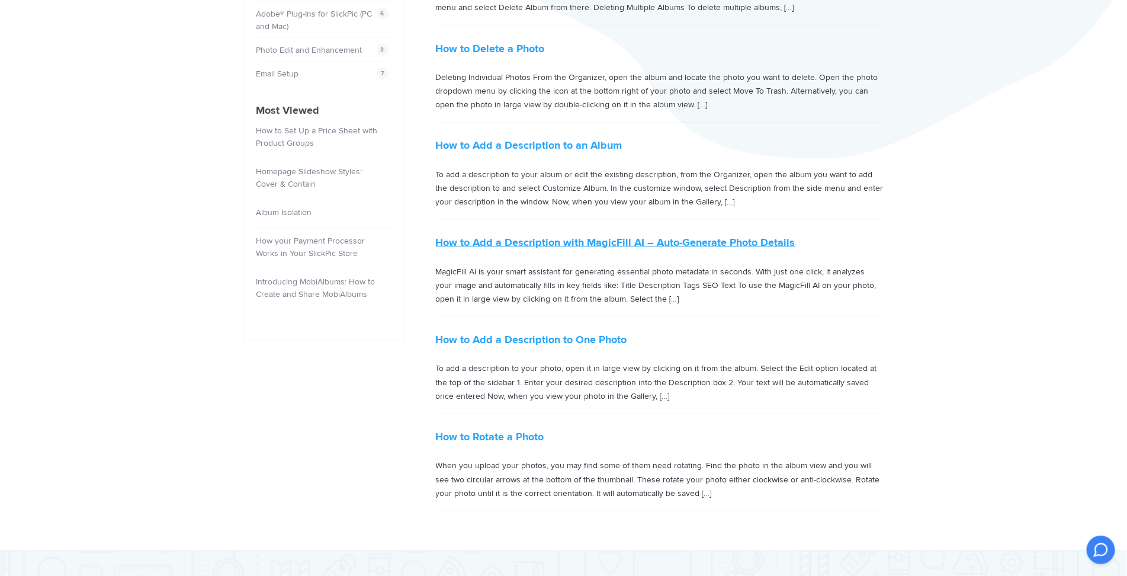
click at [627, 236] on link "How to Add a Description with MagicFill AI – Auto-Generate Photo Details" at bounding box center [616, 242] width 360 height 13
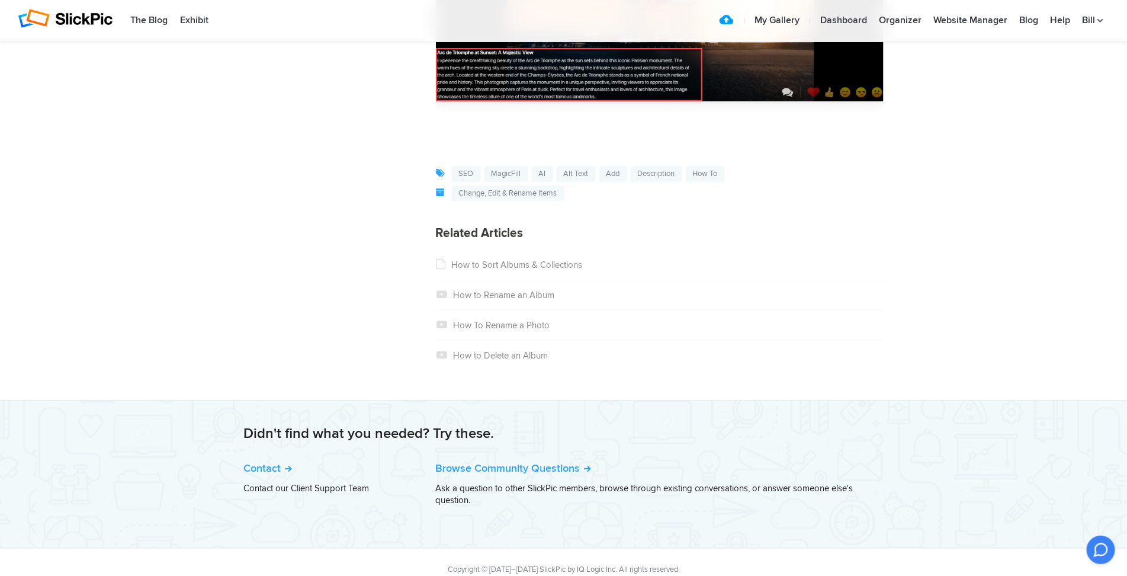
scroll to position [2008, 0]
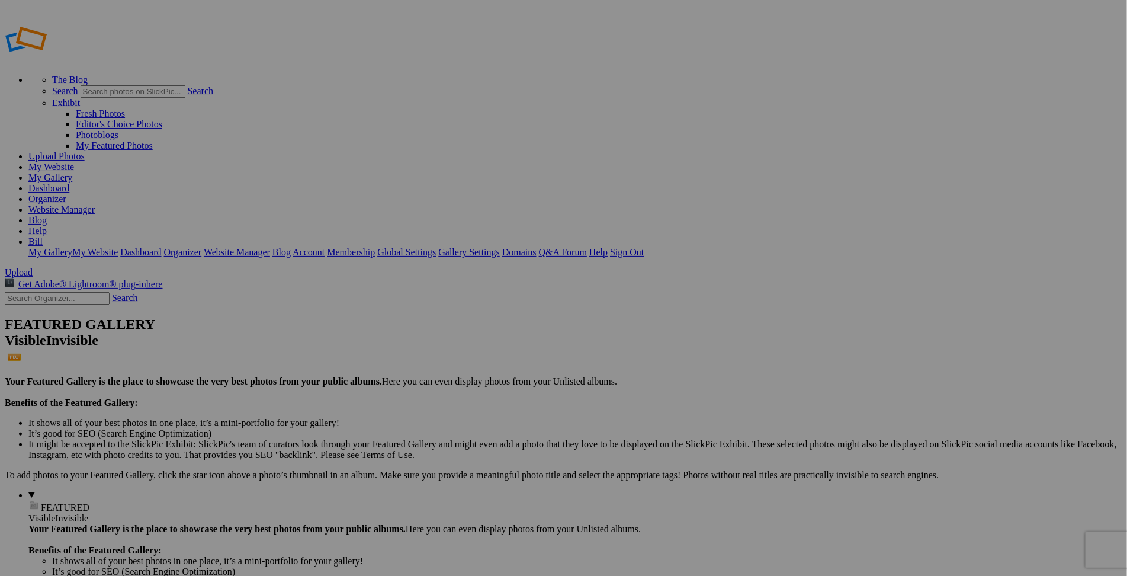
type input "Website homepage"
